Goal: Task Accomplishment & Management: Use online tool/utility

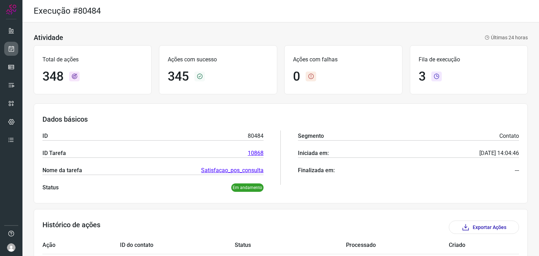
click at [10, 52] on icon at bounding box center [11, 48] width 7 height 7
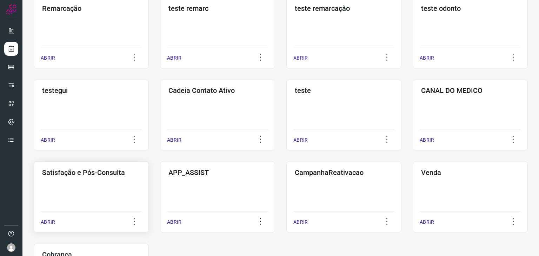
click at [160, 199] on div "Satisfação e Pós-Consulta ABRIR" at bounding box center [217, 197] width 115 height 71
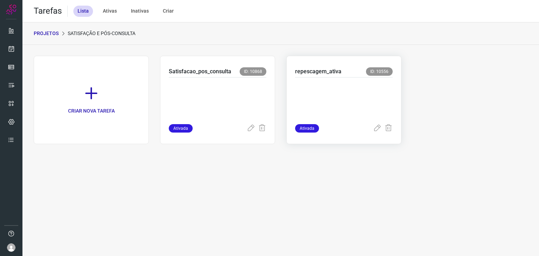
click at [329, 75] on p "repescagem_ativa" at bounding box center [318, 71] width 46 height 8
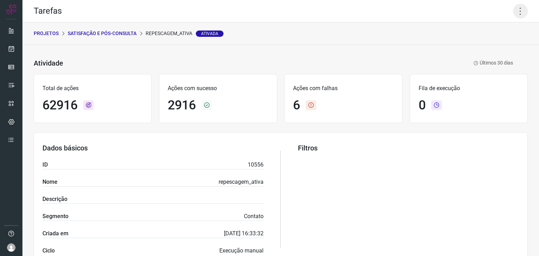
click at [517, 10] on icon at bounding box center [520, 11] width 15 height 15
click at [479, 50] on li "Executar" at bounding box center [491, 45] width 64 height 11
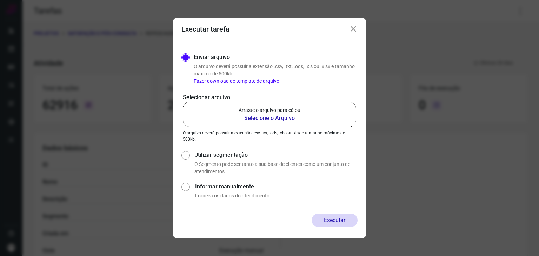
click at [276, 107] on p "Arraste o arquivo para cá ou" at bounding box center [270, 110] width 62 height 7
click at [0, 0] on input "Arraste o arquivo para cá ou Selecione o Arquivo" at bounding box center [0, 0] width 0 height 0
click at [362, 27] on div "Executar tarefa" at bounding box center [269, 29] width 193 height 22
click at [358, 27] on div "Executar tarefa" at bounding box center [269, 29] width 193 height 22
click at [355, 33] on div "Executar tarefa" at bounding box center [269, 29] width 193 height 22
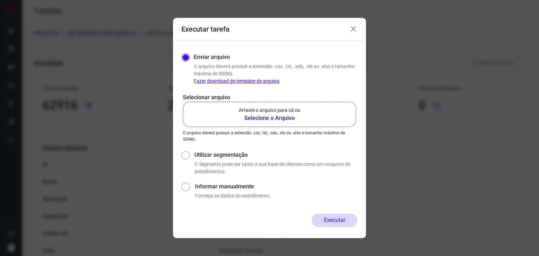
click at [355, 31] on icon at bounding box center [353, 29] width 8 height 8
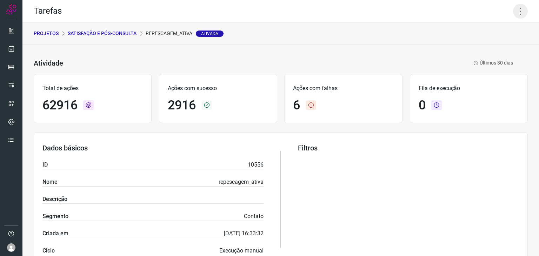
click at [514, 10] on icon at bounding box center [520, 11] width 15 height 15
click at [497, 45] on li "Executar" at bounding box center [491, 45] width 64 height 11
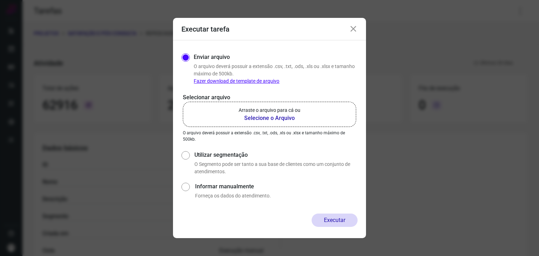
click at [294, 113] on p "Arraste o arquivo para cá ou" at bounding box center [270, 110] width 62 height 7
click at [0, 0] on input "Arraste o arquivo para cá ou Selecione o Arquivo" at bounding box center [0, 0] width 0 height 0
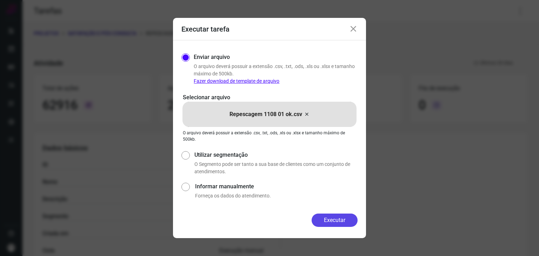
click at [331, 219] on button "Executar" at bounding box center [335, 220] width 46 height 13
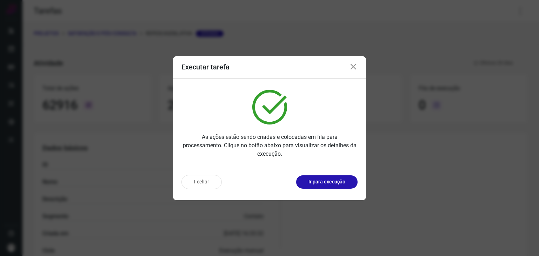
click at [332, 189] on button "Ir para execução" at bounding box center [326, 182] width 61 height 13
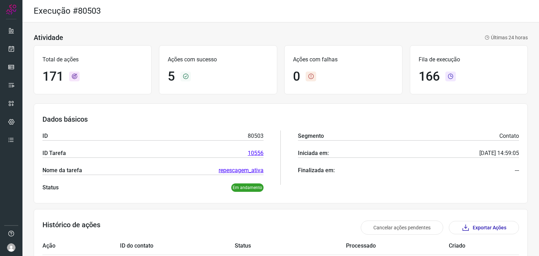
click at [322, 28] on div "Atividade Últimas 24 horas Total de ações 171 Ações com sucesso 5 Ações com fal…" at bounding box center [280, 242] width 517 height 440
